Goal: Use online tool/utility: Utilize a website feature to perform a specific function

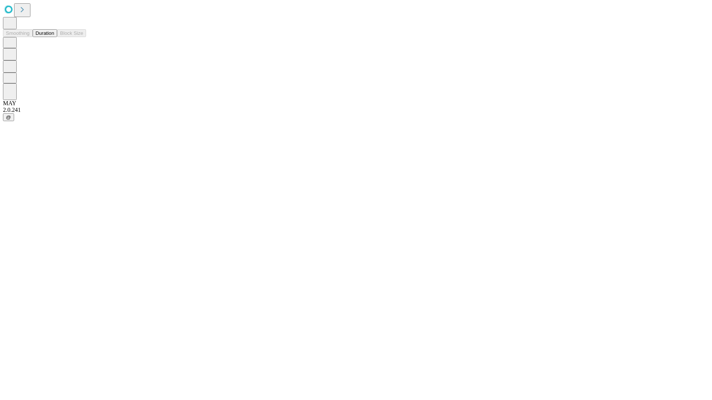
click at [54, 37] on button "Duration" at bounding box center [45, 33] width 24 height 8
click at [83, 173] on input "text" at bounding box center [56, 176] width 53 height 7
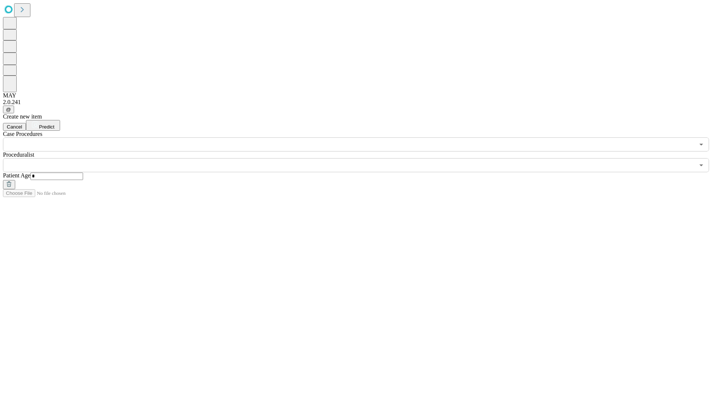
type input "*"
click at [361, 158] on input "text" at bounding box center [348, 165] width 691 height 14
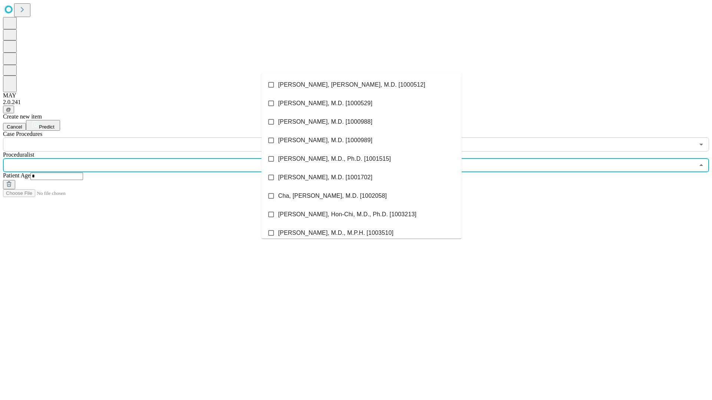
click at [361, 85] on li "[PERSON_NAME], [PERSON_NAME], M.D. [1000512]" at bounding box center [361, 85] width 200 height 19
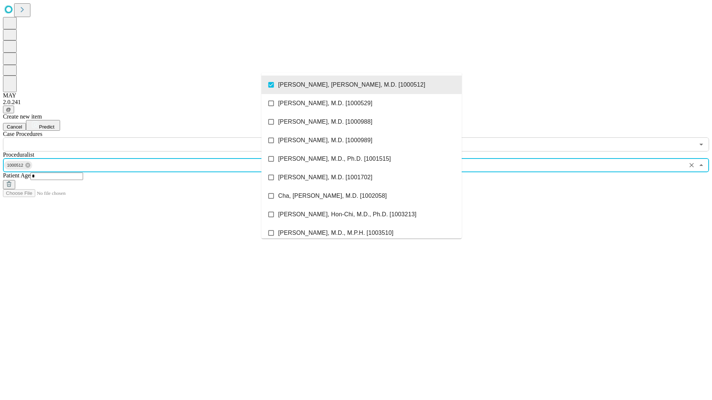
click at [156, 138] on input "text" at bounding box center [348, 145] width 691 height 14
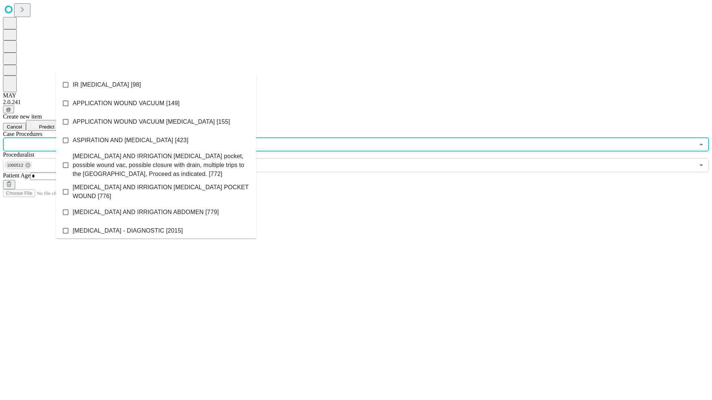
click at [156, 85] on li "IR [MEDICAL_DATA] [98]" at bounding box center [156, 85] width 200 height 19
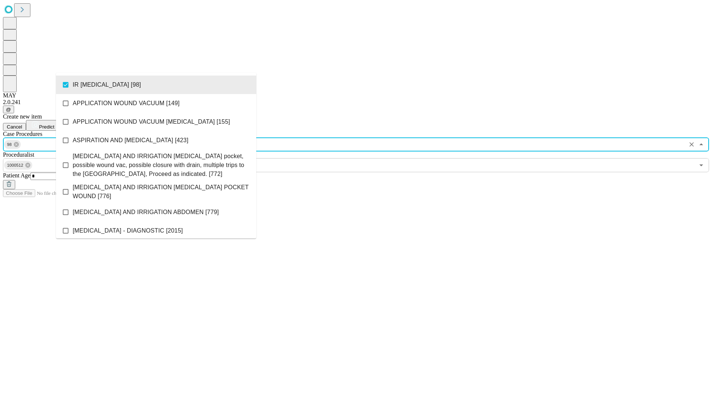
click at [54, 124] on span "Predict" at bounding box center [46, 127] width 15 height 6
